Goal: Task Accomplishment & Management: Manage account settings

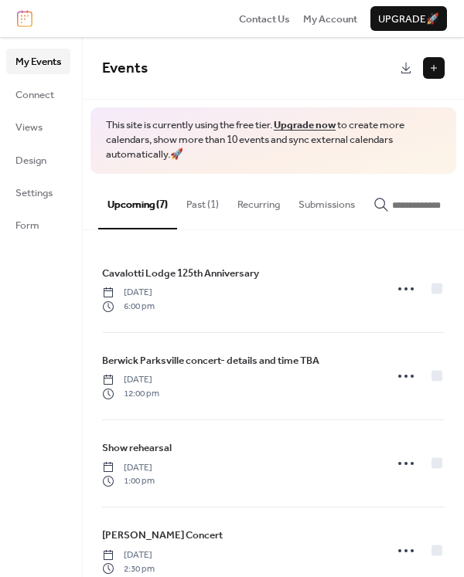
click at [214, 202] on button "Past (1)" at bounding box center [202, 201] width 51 height 54
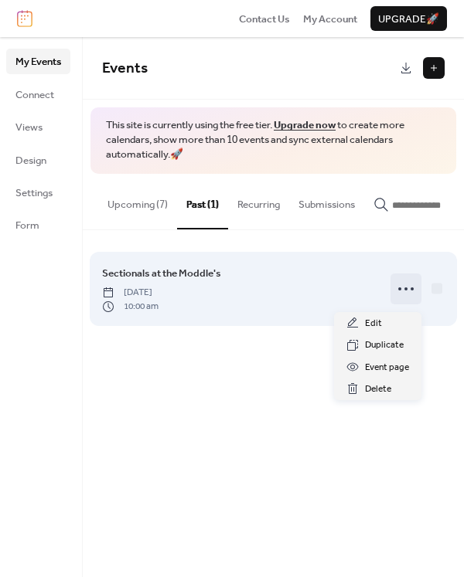
click at [403, 291] on icon at bounding box center [405, 289] width 25 height 25
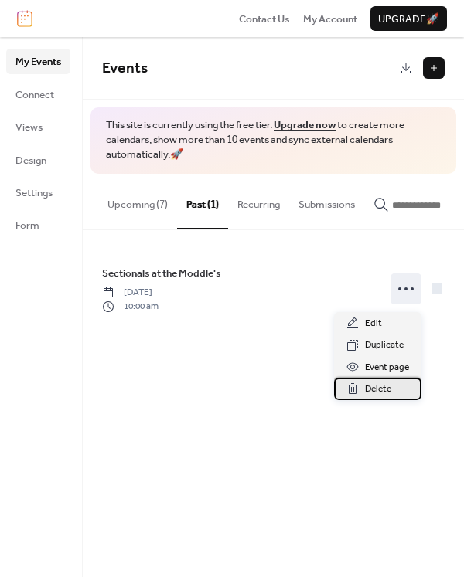
click at [380, 391] on span "Delete" at bounding box center [378, 389] width 26 height 15
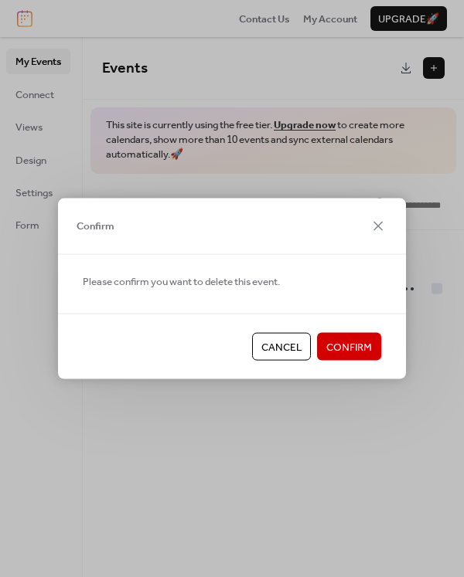
click at [359, 345] on span "Confirm" at bounding box center [349, 347] width 46 height 15
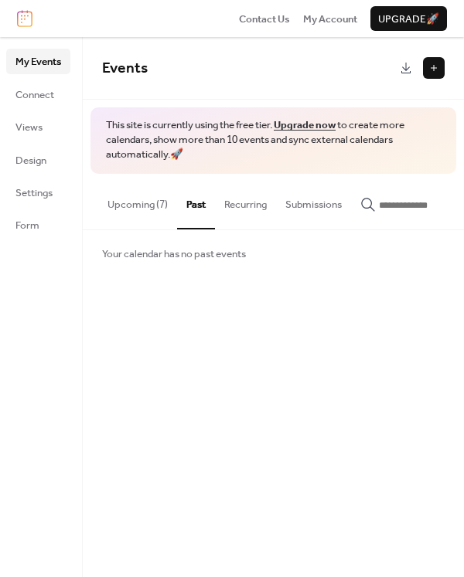
click at [149, 207] on button "Upcoming (7)" at bounding box center [137, 201] width 79 height 54
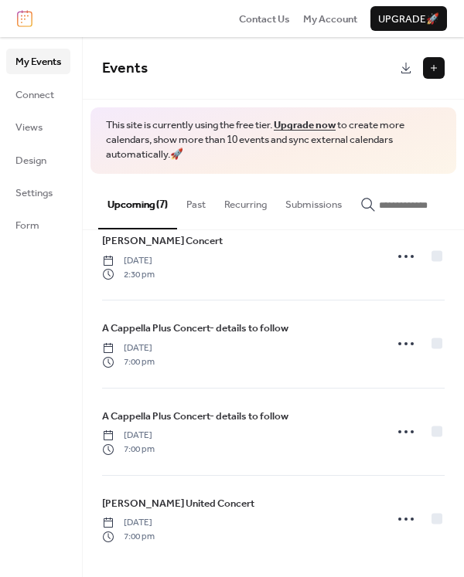
scroll to position [299, 0]
